Goal: Transaction & Acquisition: Obtain resource

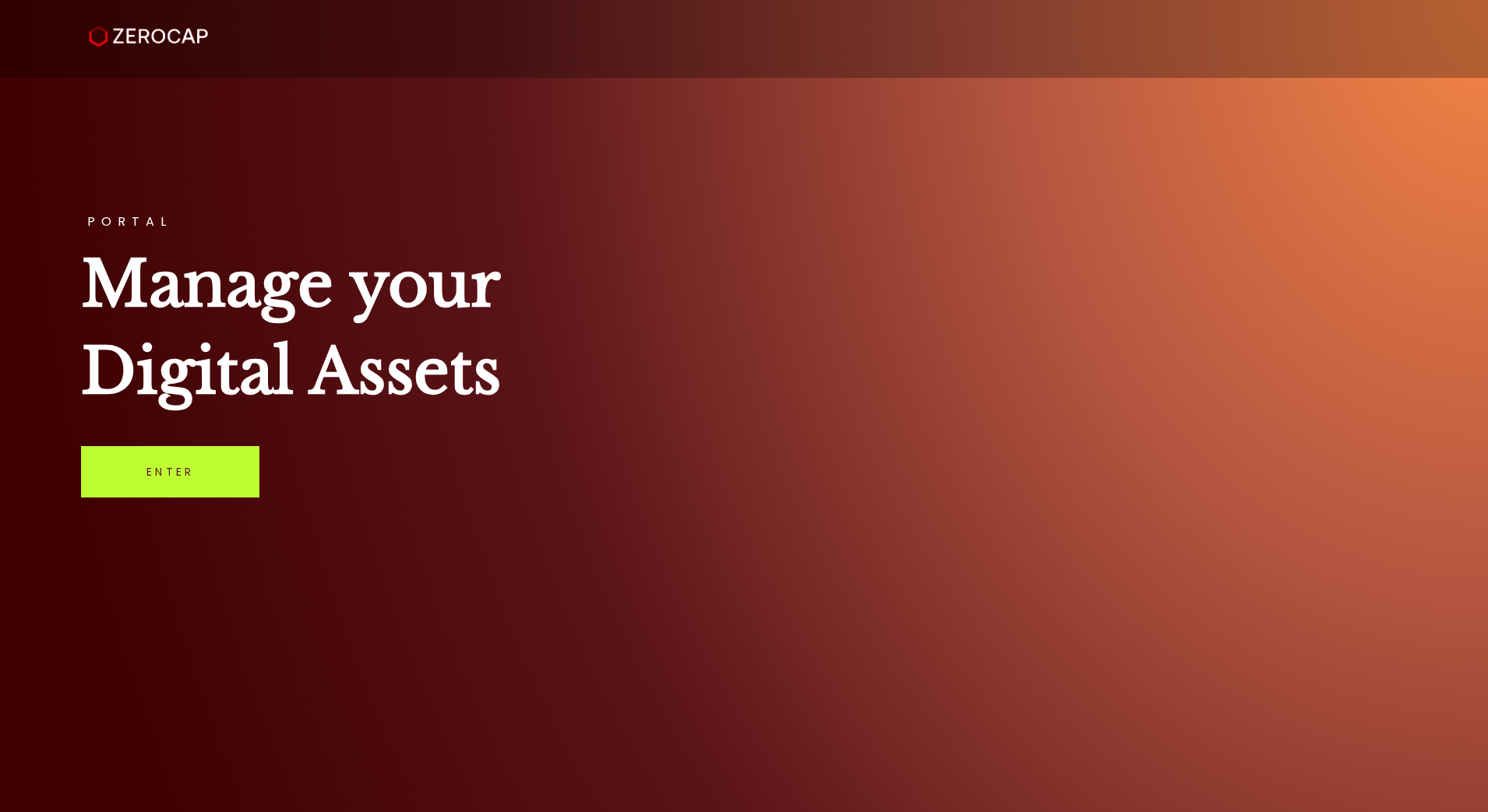
click at [160, 472] on link "Enter" at bounding box center [169, 472] width 178 height 51
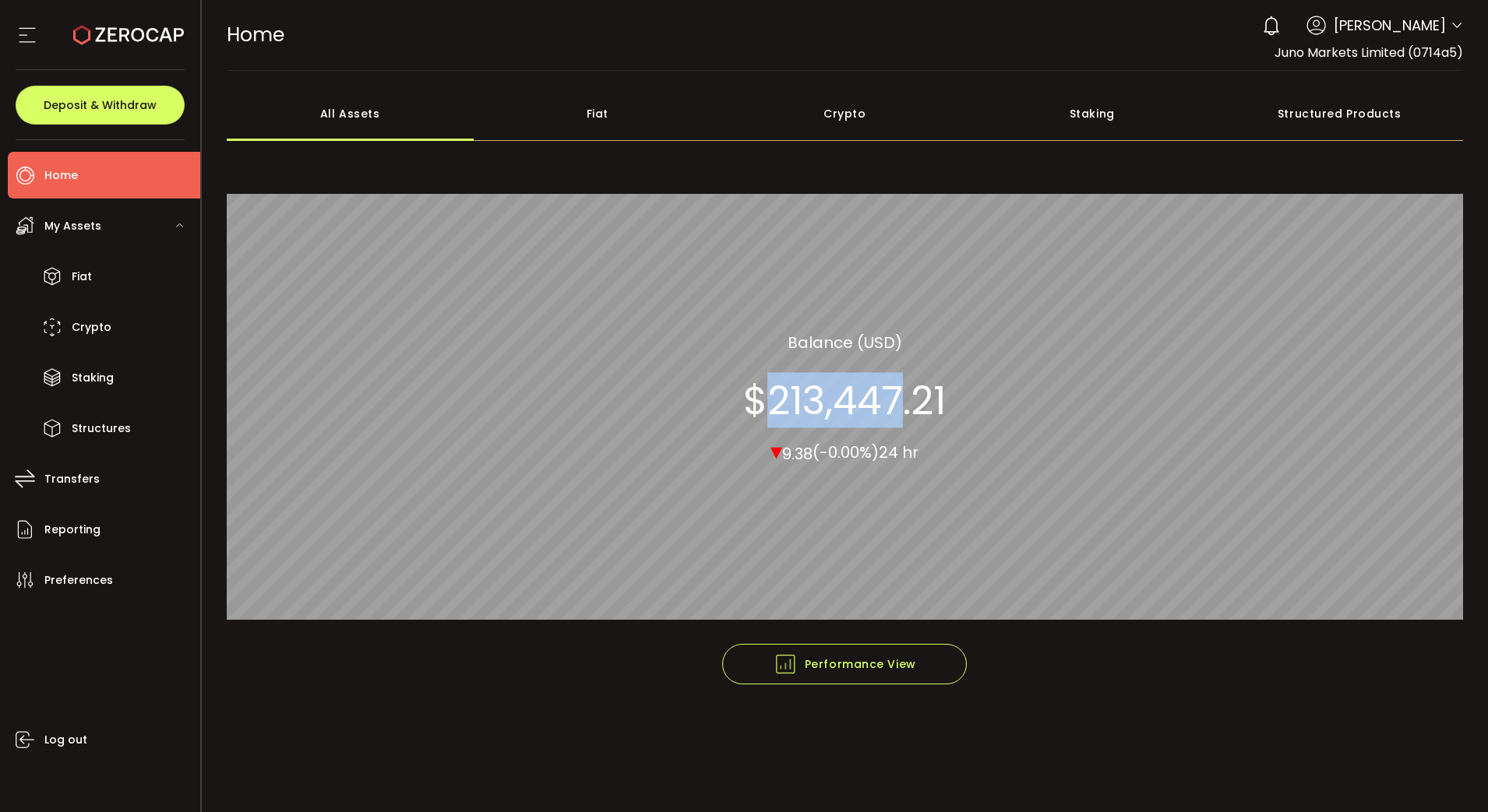
drag, startPoint x: 768, startPoint y: 405, endPoint x: 899, endPoint y: 400, distance: 131.1
click at [899, 400] on section "$213,447.21" at bounding box center [844, 400] width 203 height 46
copy section "213,447"
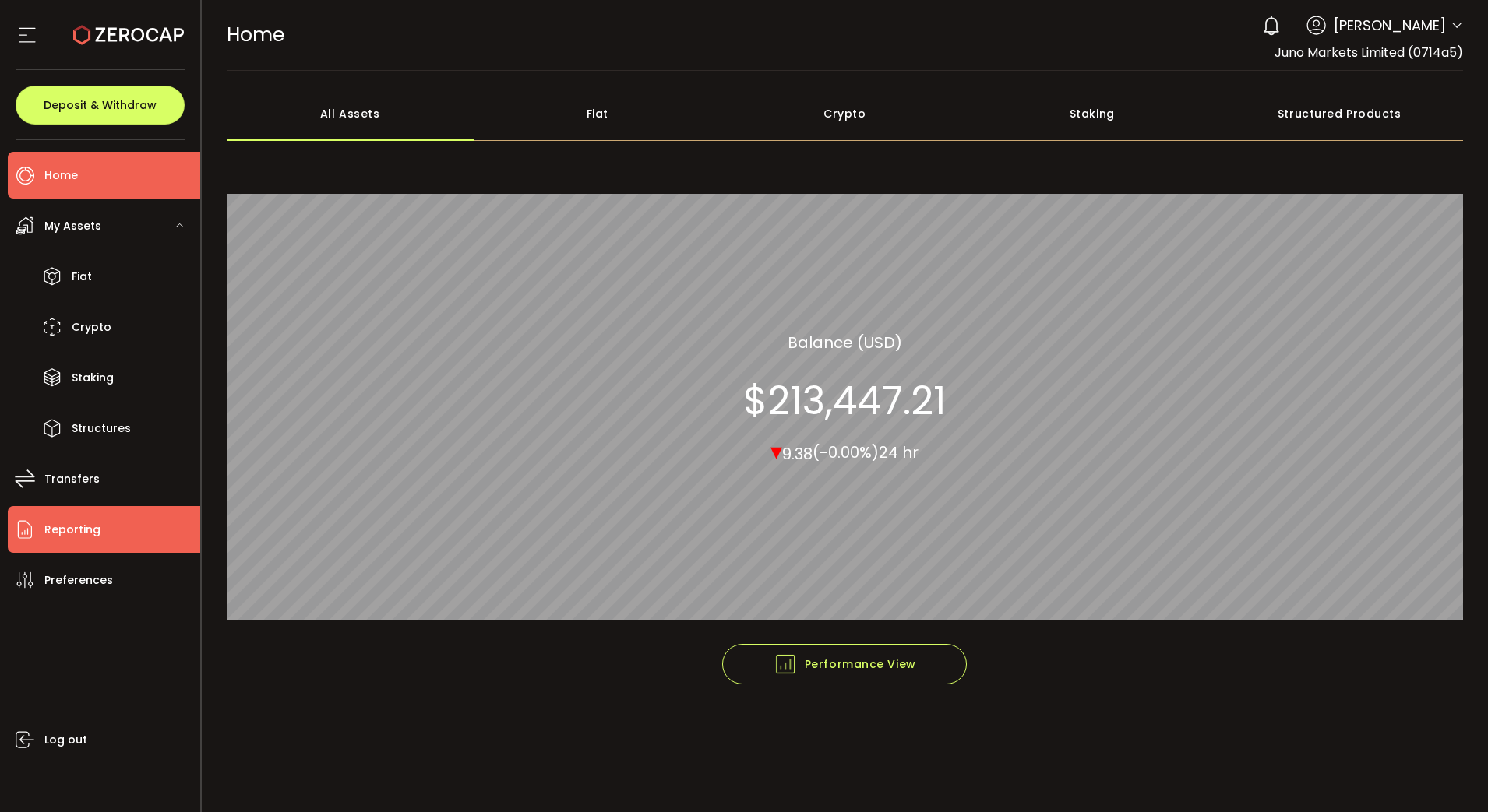
click at [61, 529] on span "Reporting" at bounding box center [72, 530] width 56 height 23
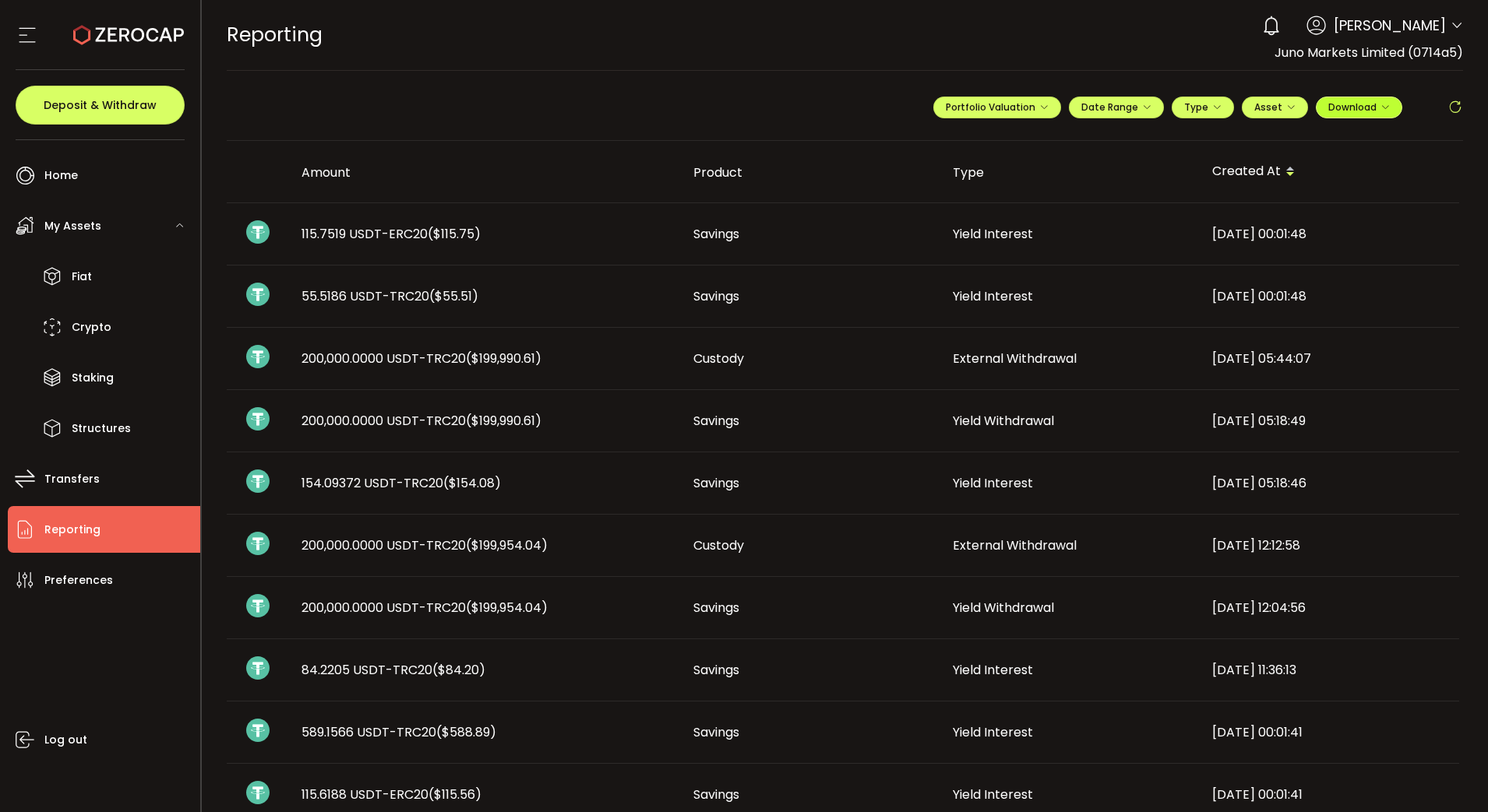
click at [1339, 110] on span "Download" at bounding box center [1359, 107] width 62 height 13
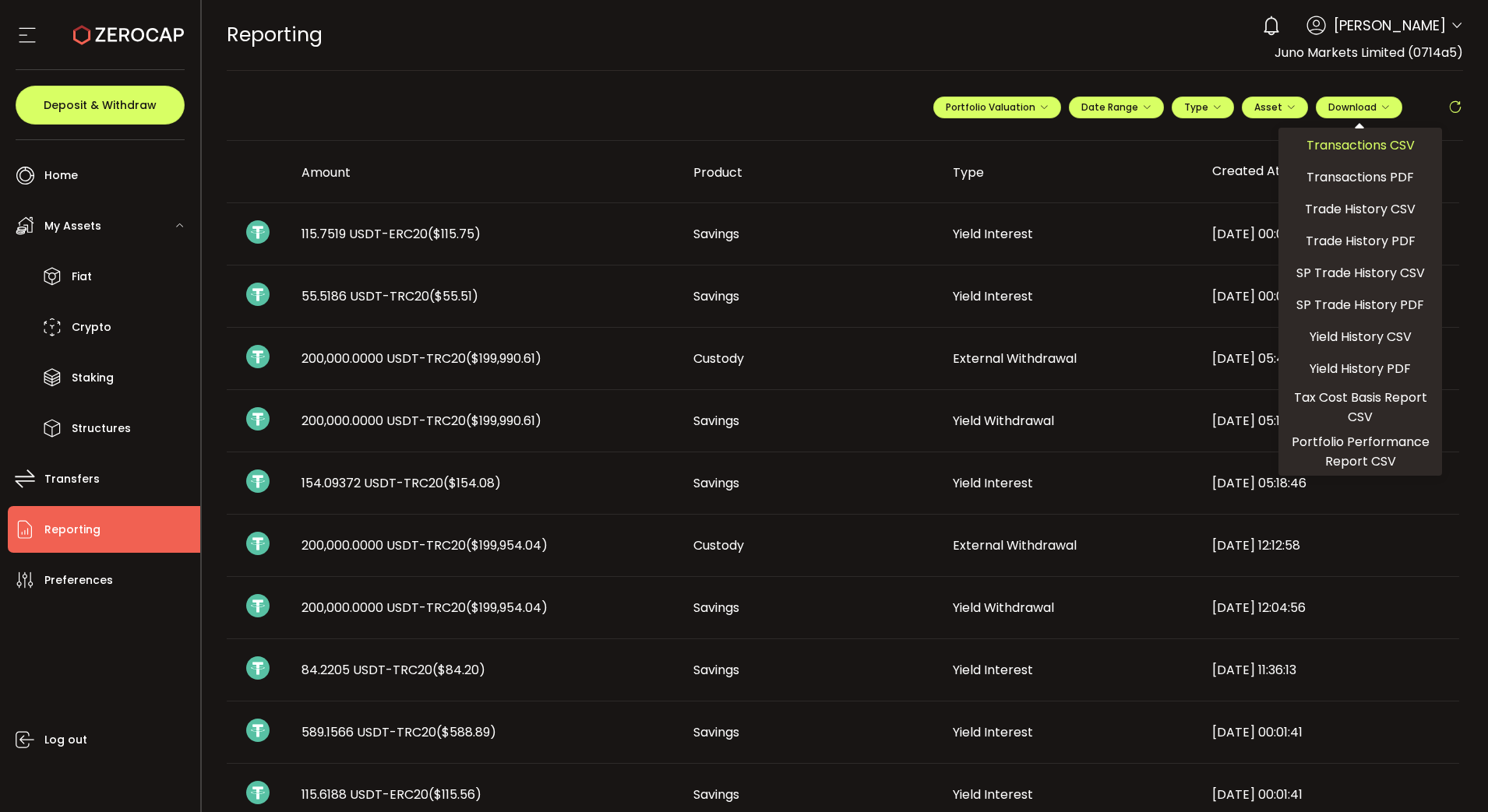
click at [1354, 145] on span "Transactions CSV" at bounding box center [1360, 145] width 108 height 20
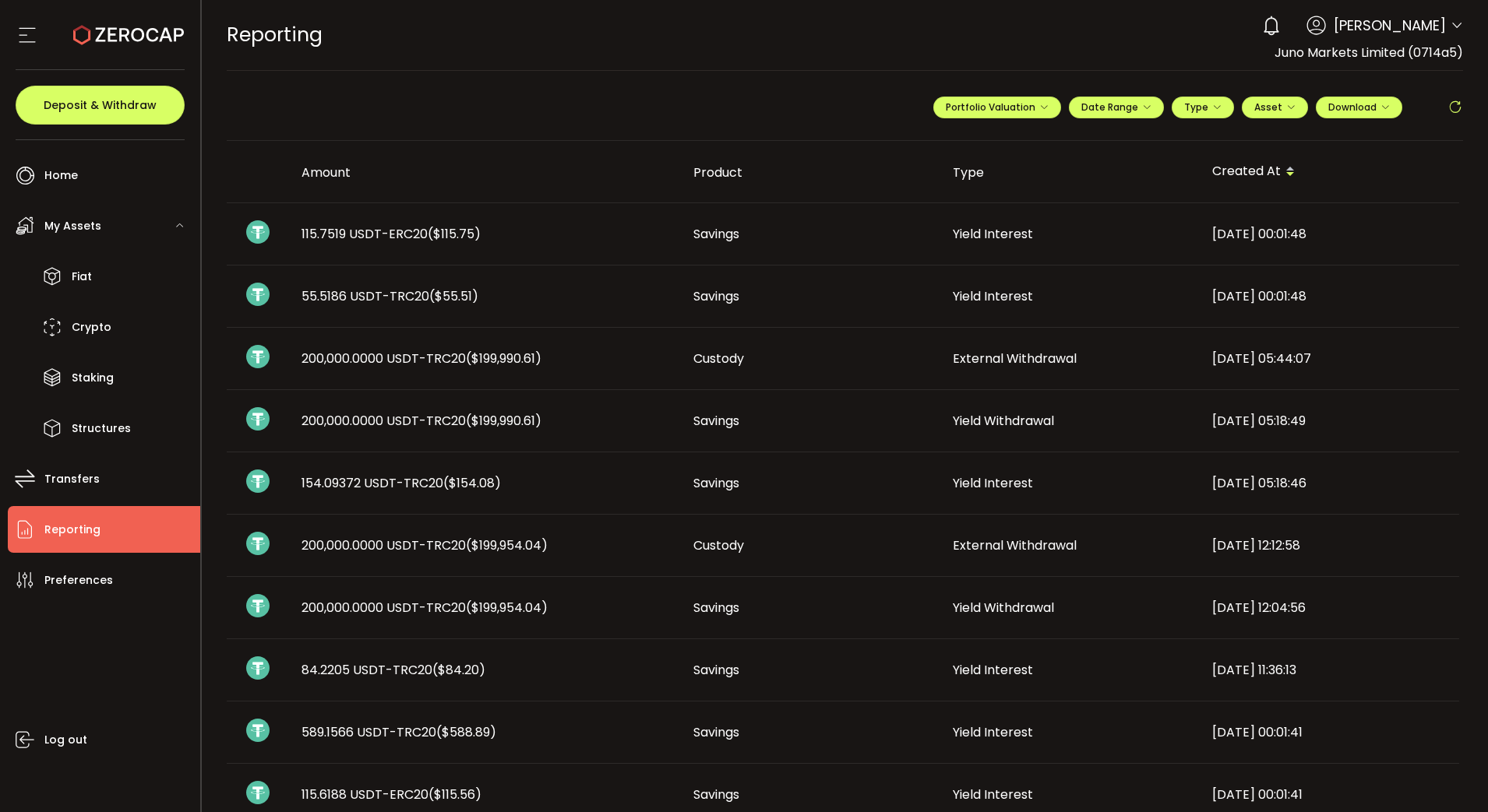
click at [112, 683] on div "Log out" at bounding box center [104, 702] width 192 height 197
click at [1266, 102] on span "Asset" at bounding box center [1268, 107] width 28 height 13
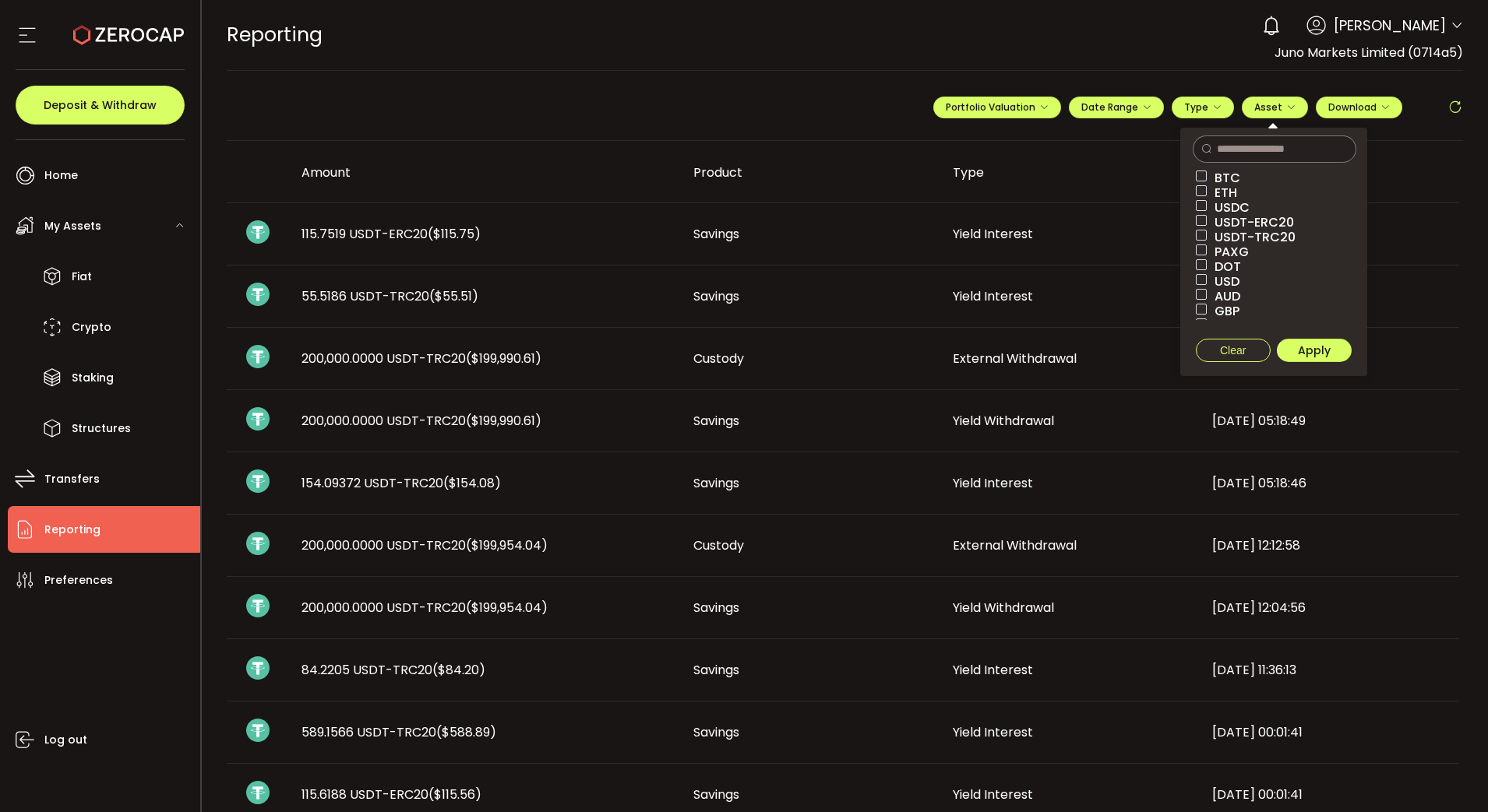
click at [33, 633] on div "Log out" at bounding box center [104, 702] width 192 height 197
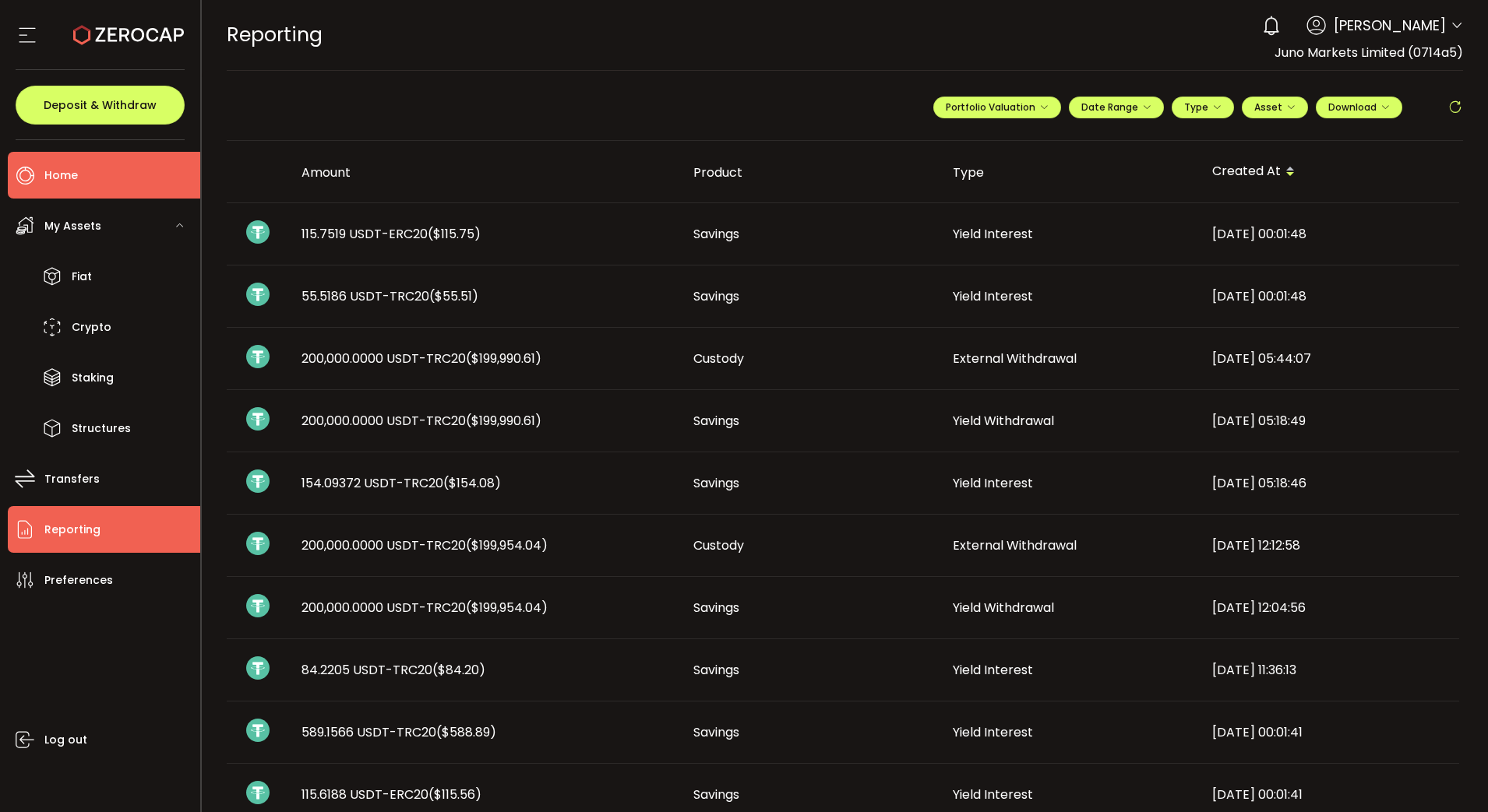
click at [80, 172] on li "Home" at bounding box center [104, 174] width 192 height 46
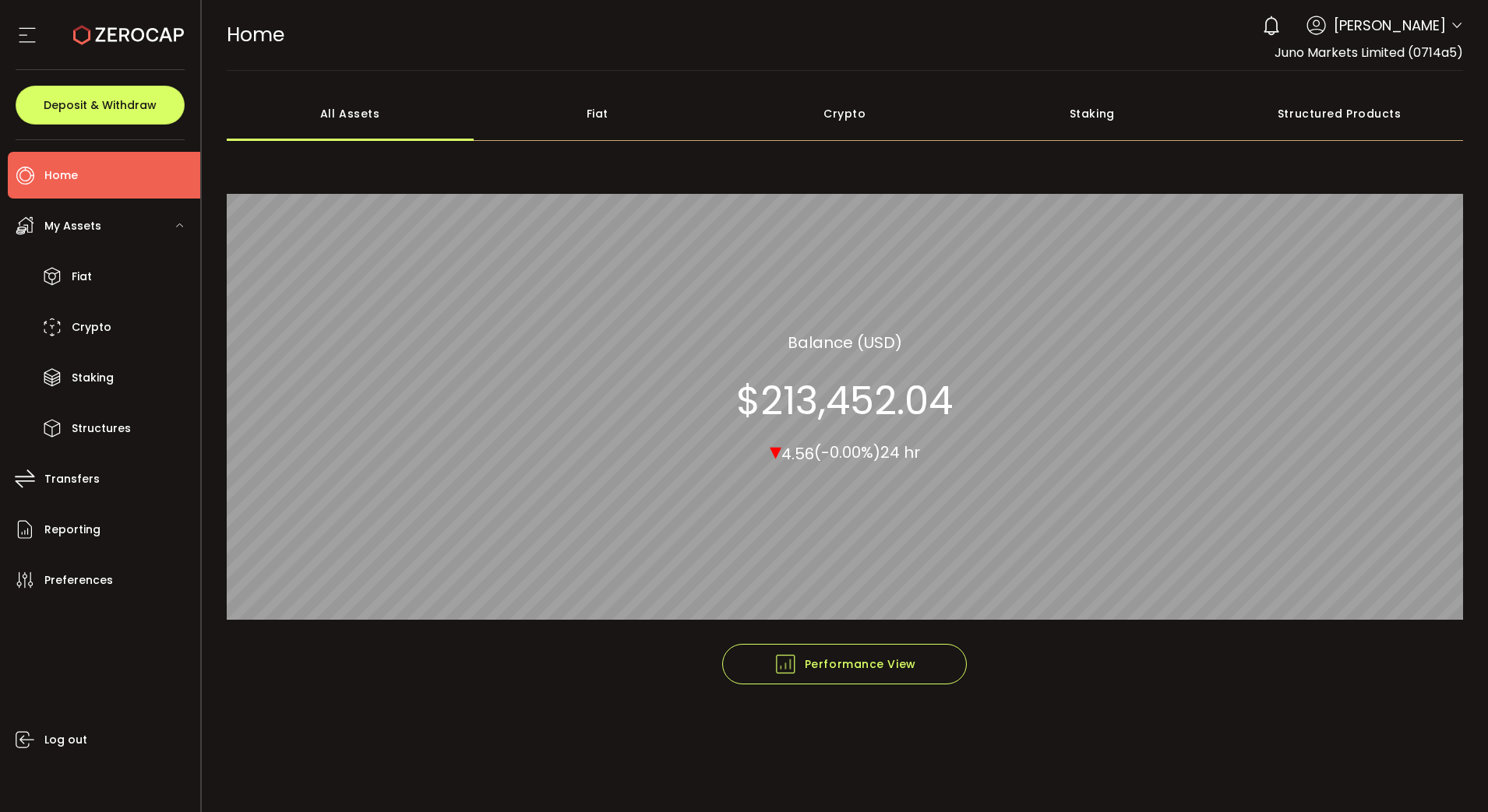
click at [95, 235] on span "My Assets" at bounding box center [73, 226] width 57 height 23
click at [41, 540] on li "Reporting" at bounding box center [104, 529] width 192 height 46
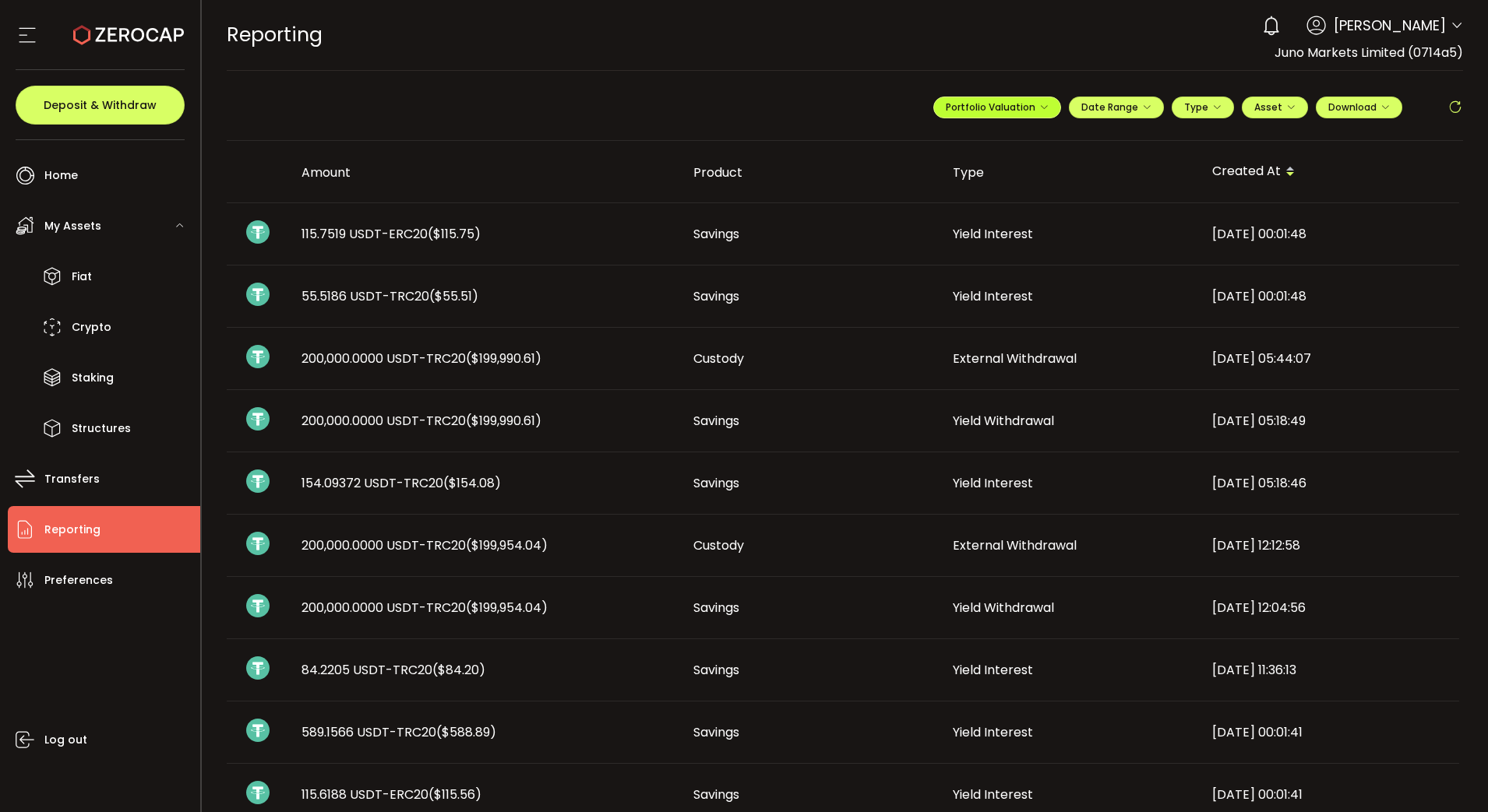
click at [974, 105] on span "Portfolio Valuation" at bounding box center [997, 107] width 103 height 13
click at [974, 143] on icon at bounding box center [979, 144] width 11 height 11
click at [1025, 143] on span "Portfolio Valuation" at bounding box center [1047, 144] width 86 height 14
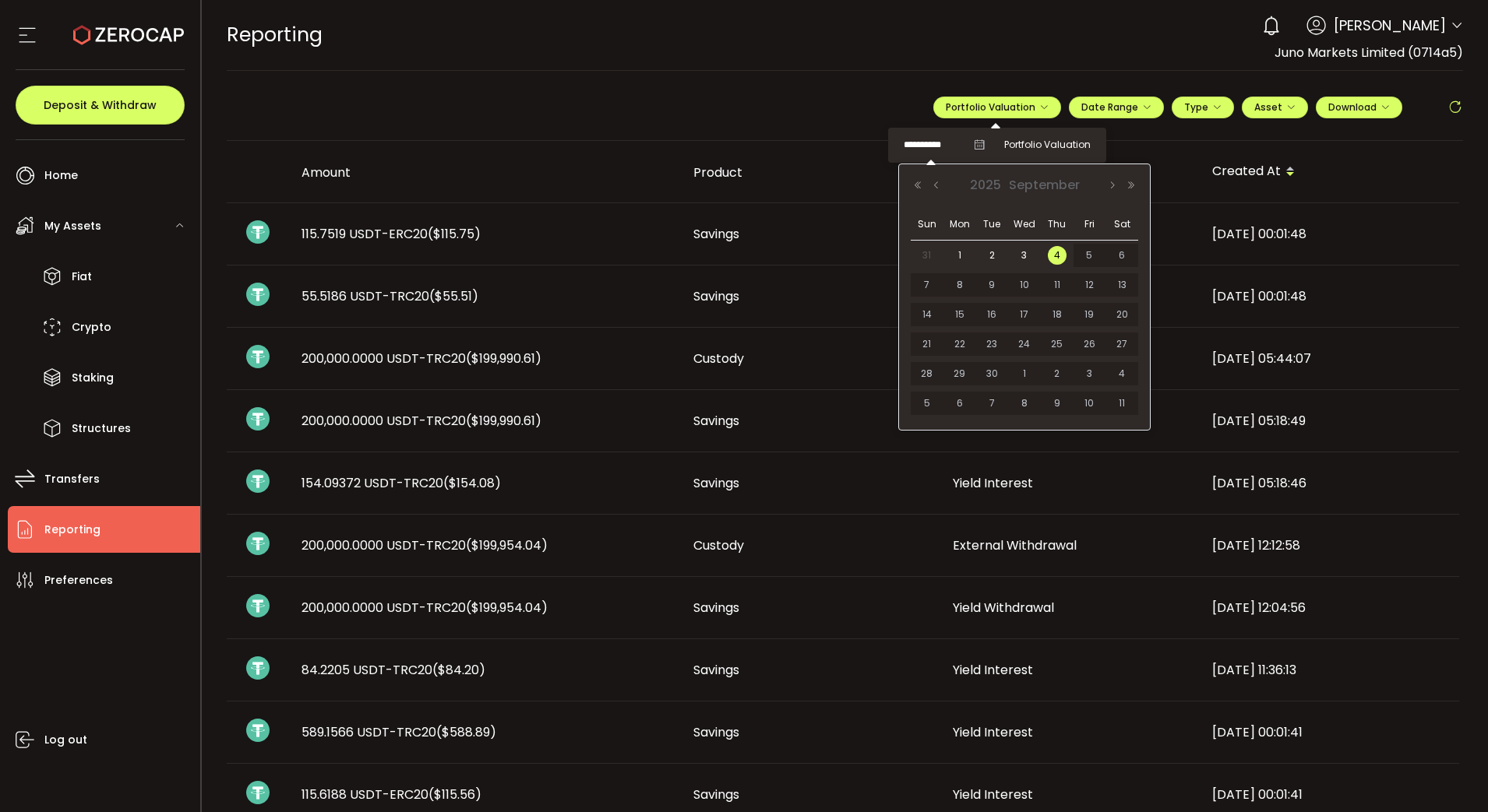
click at [929, 148] on input "**********" at bounding box center [935, 145] width 62 height 20
click at [937, 182] on button "Previous Month" at bounding box center [936, 185] width 19 height 11
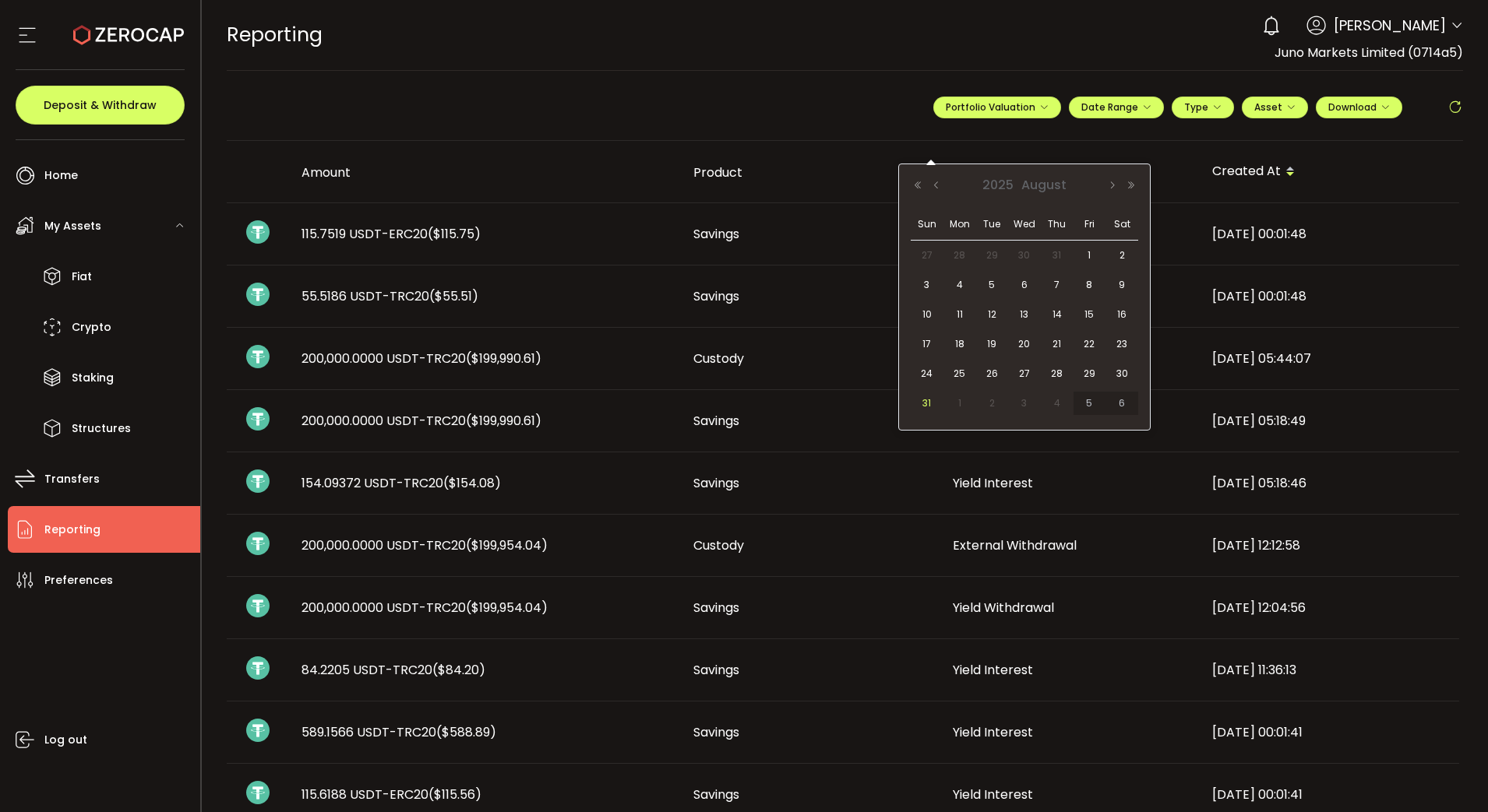
click at [926, 403] on span "31" at bounding box center [927, 403] width 19 height 19
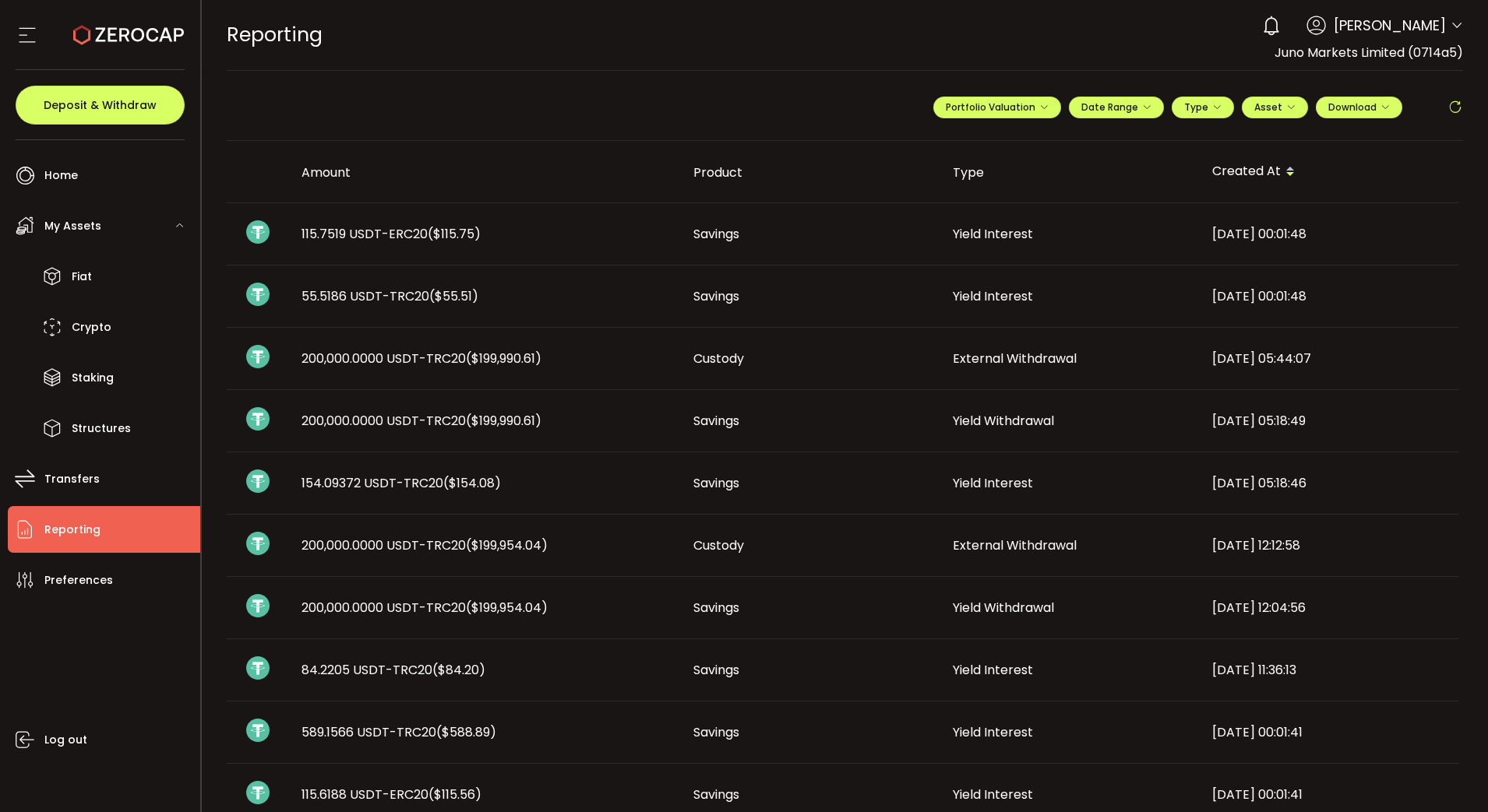
click at [1463, 413] on main "**********" at bounding box center [845, 799] width 1287 height 1456
